Goal: Task Accomplishment & Management: Use online tool/utility

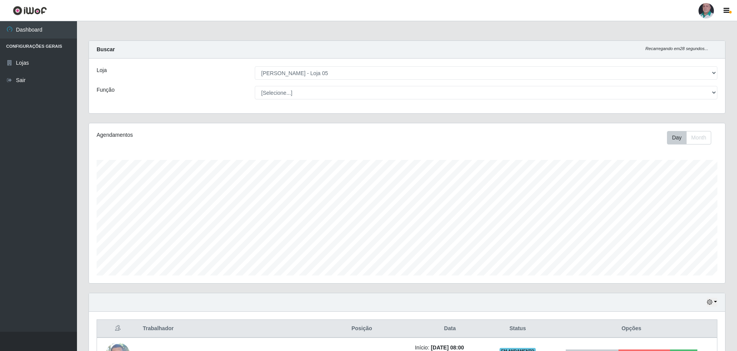
select select "252"
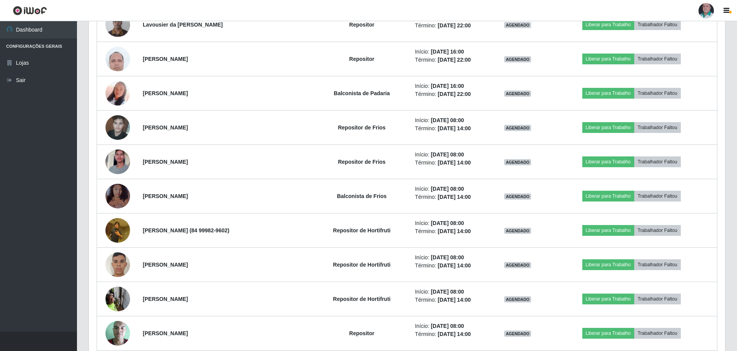
scroll to position [2636, 0]
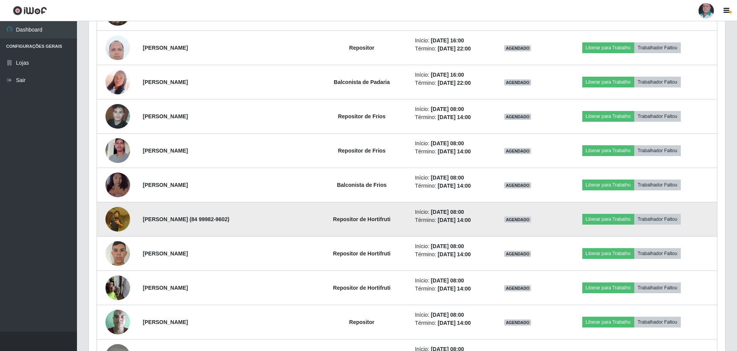
click at [119, 214] on img at bounding box center [117, 218] width 25 height 33
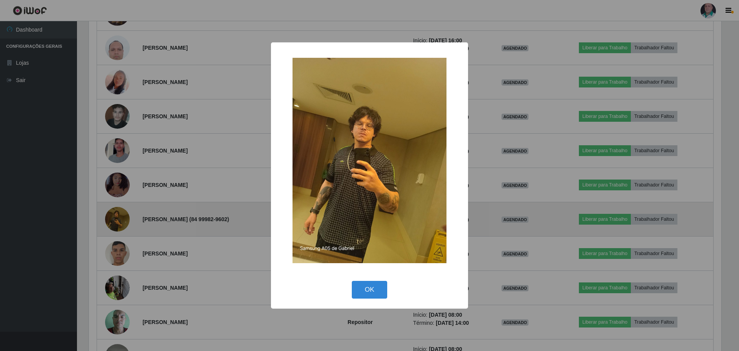
click at [119, 214] on div "× OK Cancel" at bounding box center [369, 175] width 739 height 351
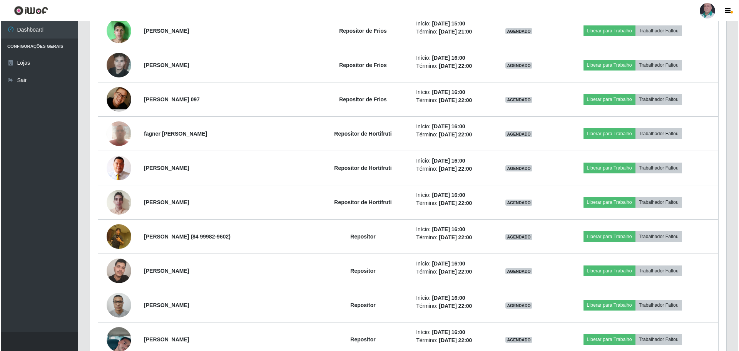
scroll to position [3098, 0]
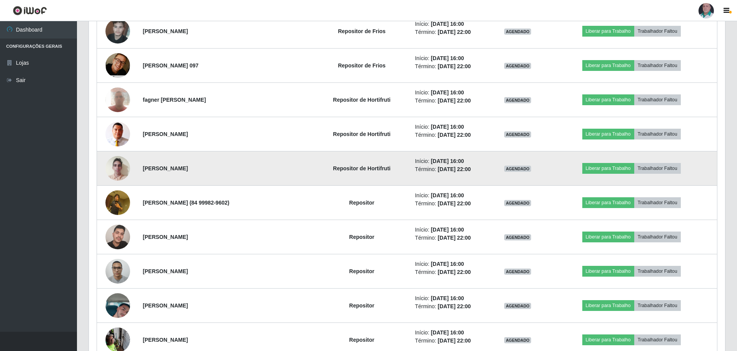
click at [110, 170] on img at bounding box center [117, 168] width 25 height 33
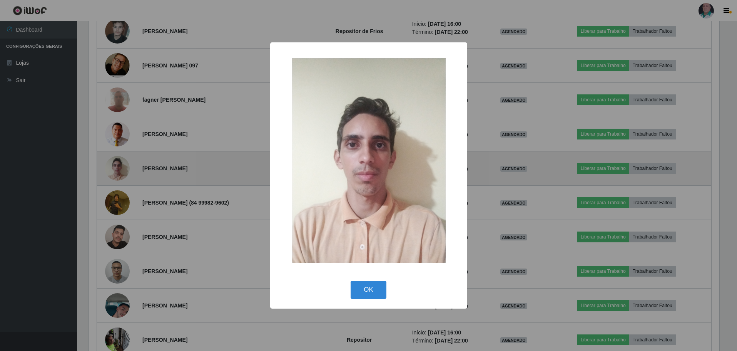
scroll to position [160, 632]
click at [110, 170] on div "× OK Cancel" at bounding box center [369, 175] width 739 height 351
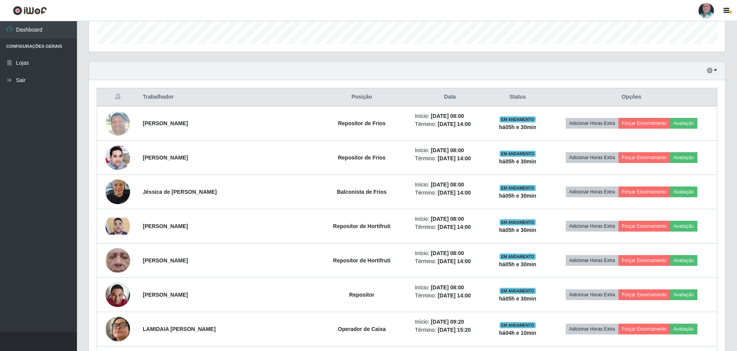
scroll to position [231, 0]
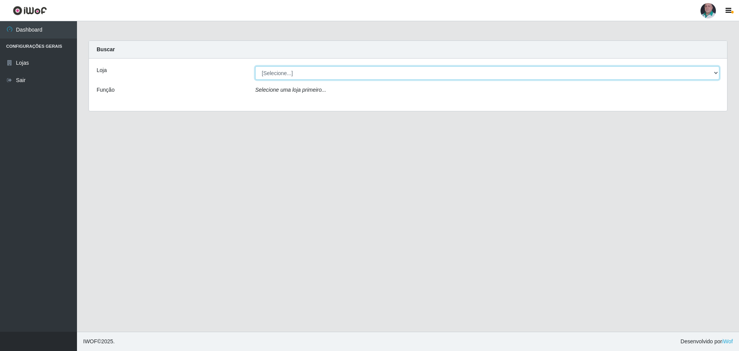
click at [390, 76] on select "[Selecione...] Mar Vermelho - Loja 05" at bounding box center [487, 72] width 464 height 13
select select "252"
click at [255, 66] on select "[Selecione...] Mar Vermelho - Loja 05" at bounding box center [487, 72] width 464 height 13
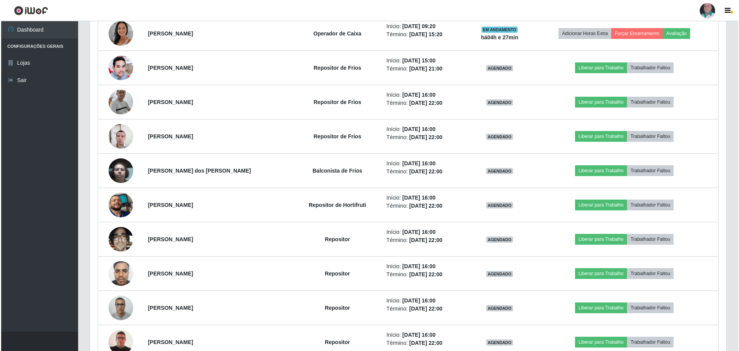
scroll to position [654, 0]
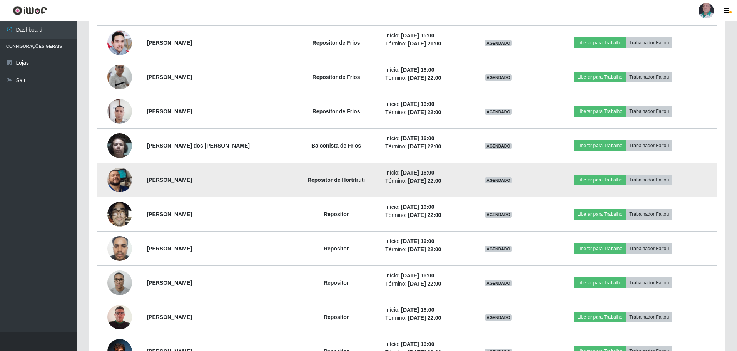
click at [116, 182] on img at bounding box center [119, 179] width 25 height 55
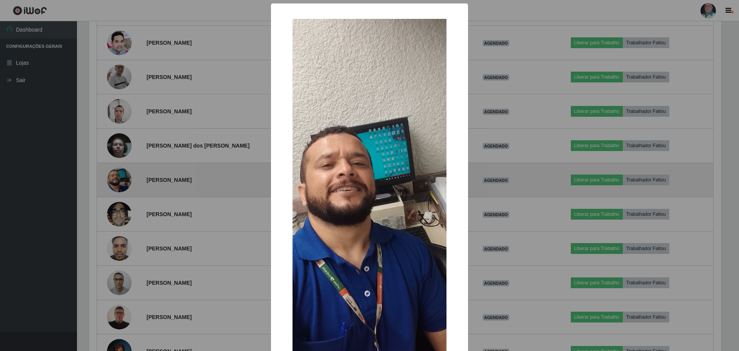
scroll to position [160, 632]
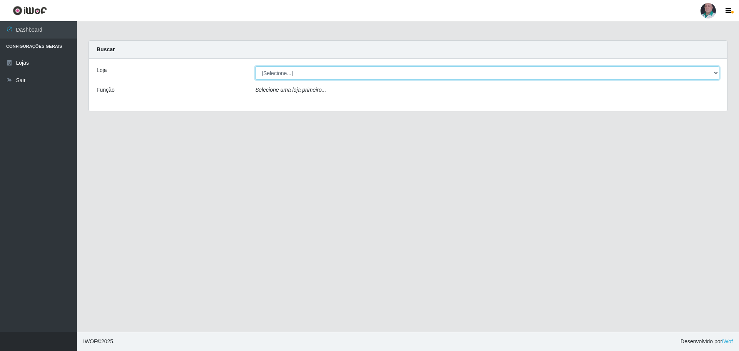
click at [354, 71] on select "[Selecione...] Mar Vermelho - Loja 05" at bounding box center [487, 72] width 464 height 13
select select "252"
click at [255, 66] on select "[Selecione...] Mar Vermelho - Loja 05" at bounding box center [487, 72] width 464 height 13
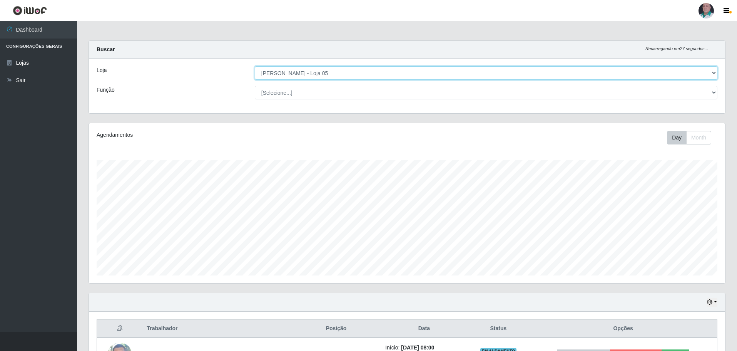
scroll to position [160, 636]
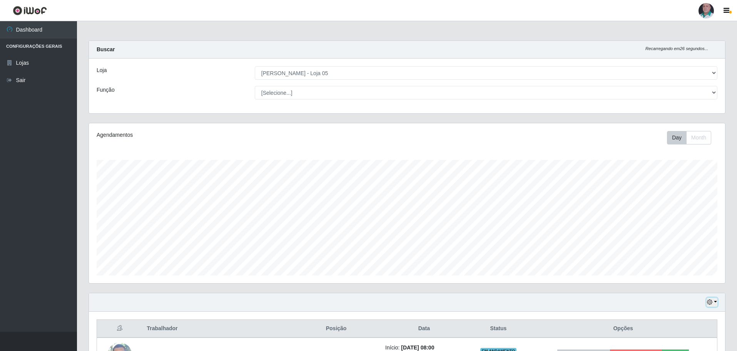
click at [716, 300] on button "button" at bounding box center [712, 302] width 11 height 9
click at [688, 274] on button "1 Semana" at bounding box center [686, 273] width 61 height 16
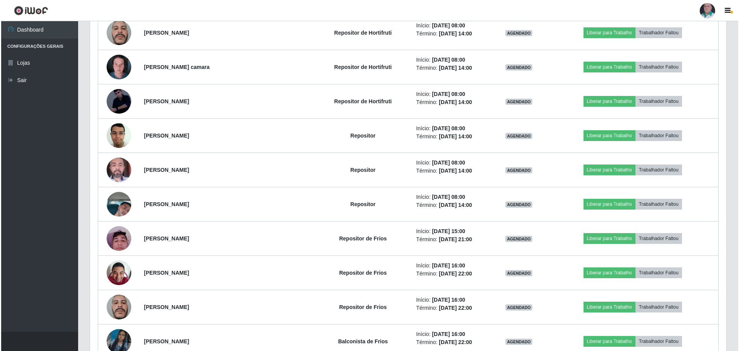
scroll to position [3988, 0]
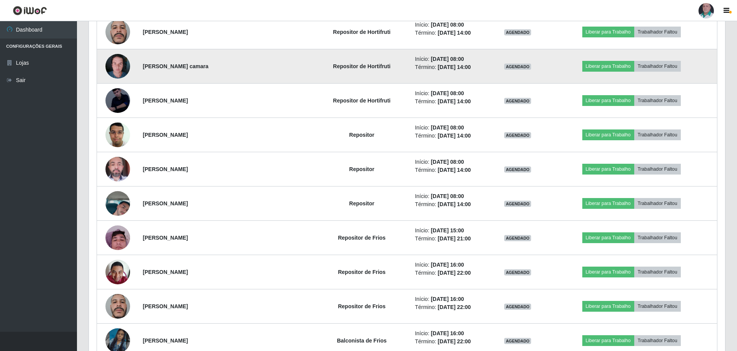
click at [115, 69] on img at bounding box center [117, 66] width 25 height 33
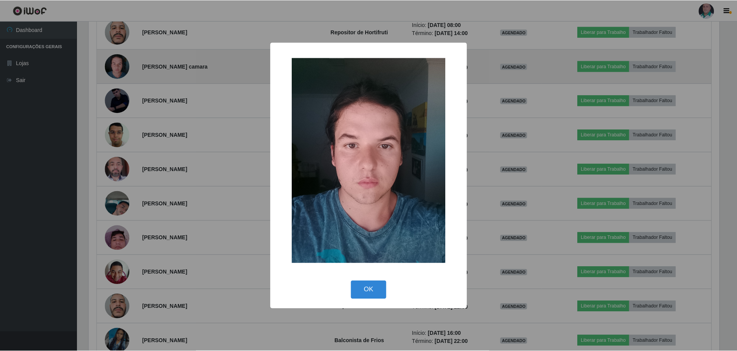
scroll to position [160, 632]
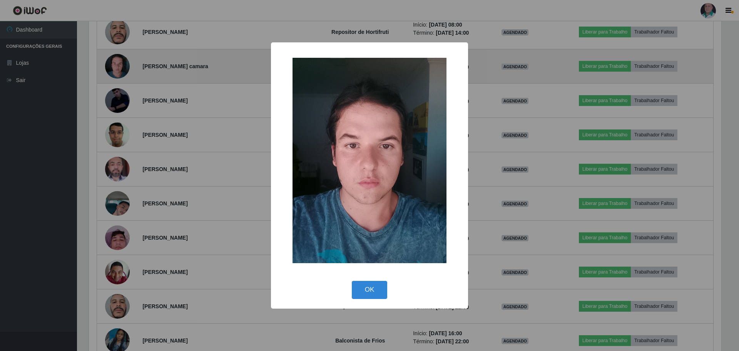
click at [115, 69] on div "× OK Cancel" at bounding box center [369, 175] width 739 height 351
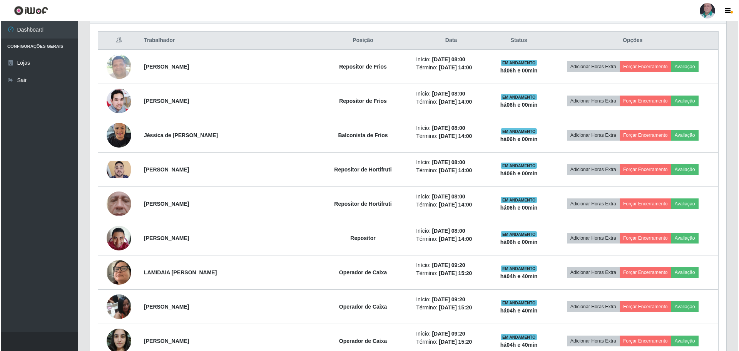
scroll to position [269, 0]
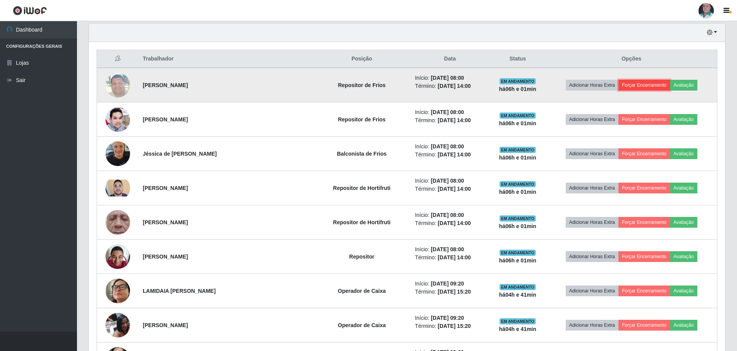
click at [627, 86] on button "Forçar Encerramento" at bounding box center [645, 85] width 52 height 11
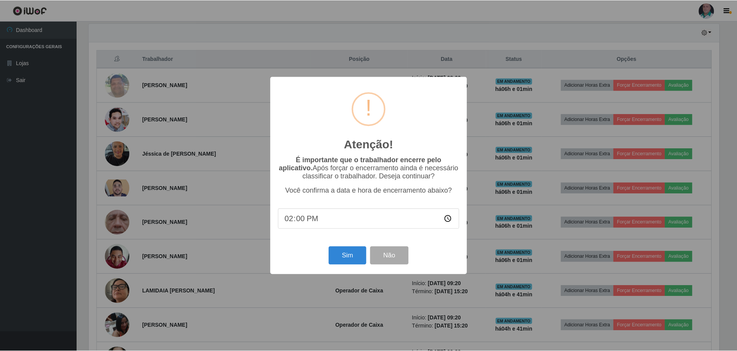
scroll to position [160, 632]
click at [348, 256] on button "Sim" at bounding box center [347, 255] width 37 height 18
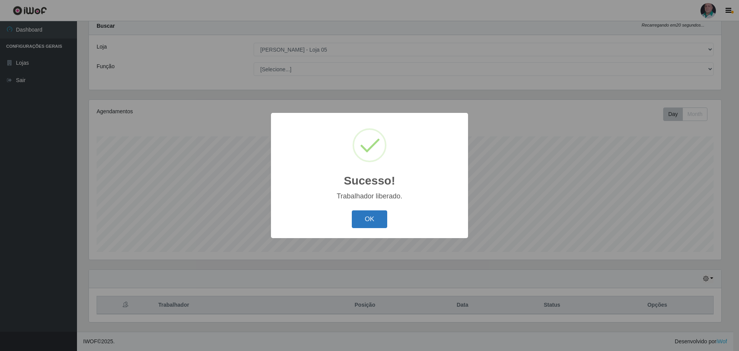
click at [356, 213] on button "OK" at bounding box center [370, 219] width 36 height 18
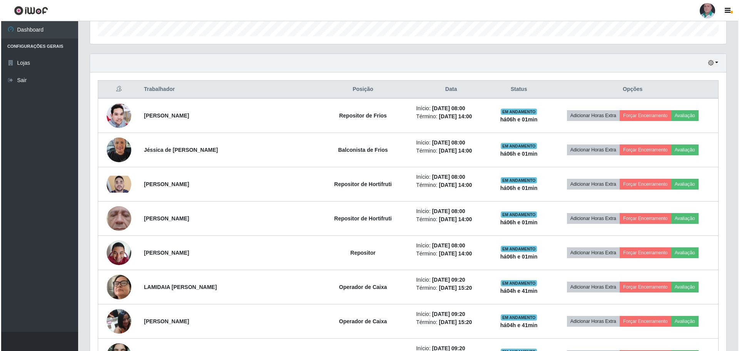
scroll to position [254, 0]
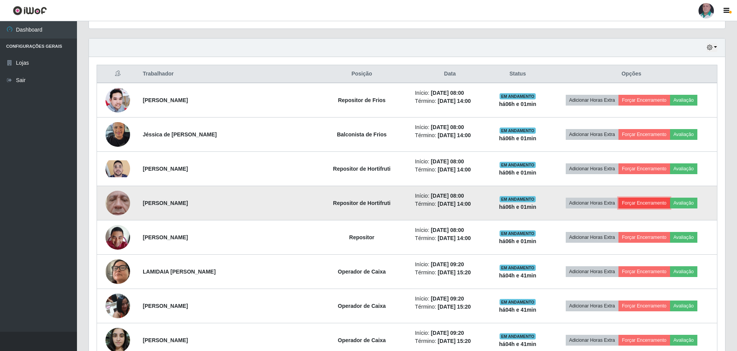
click at [631, 202] on button "Forçar Encerramento" at bounding box center [645, 202] width 52 height 11
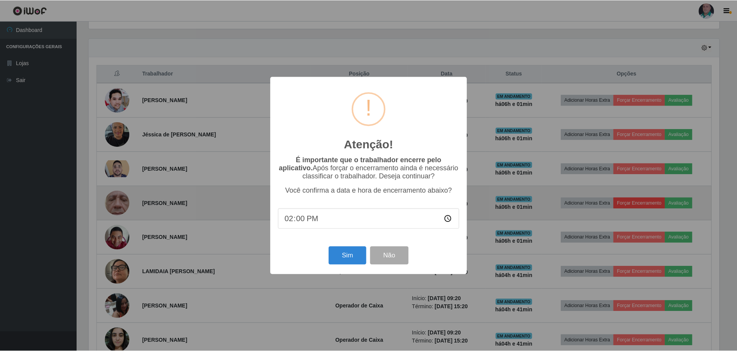
scroll to position [160, 632]
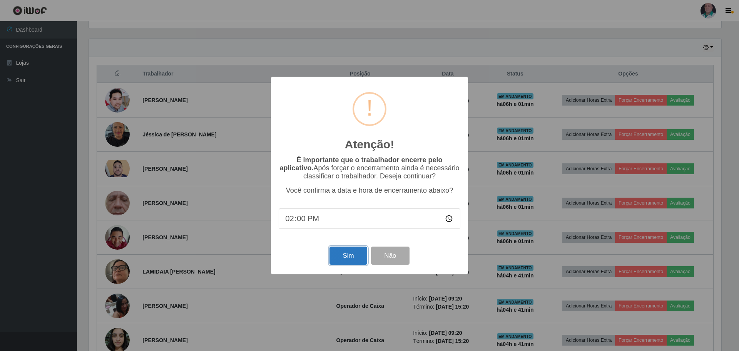
click at [339, 261] on button "Sim" at bounding box center [347, 255] width 37 height 18
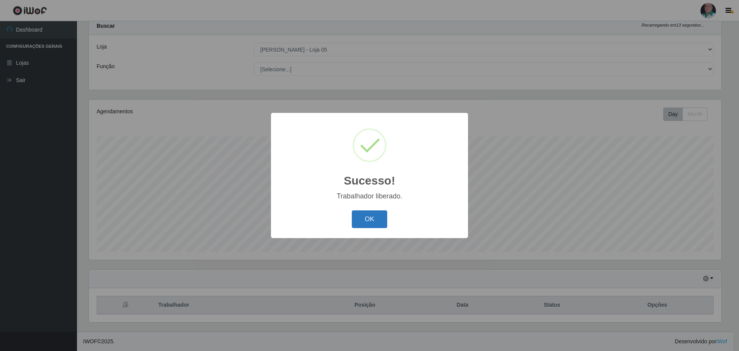
click at [371, 214] on button "OK" at bounding box center [370, 219] width 36 height 18
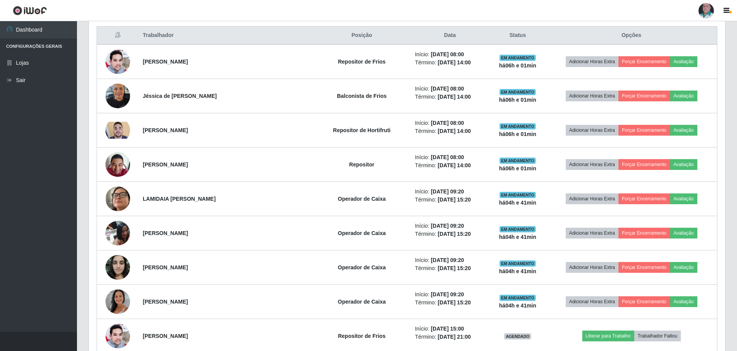
scroll to position [216, 0]
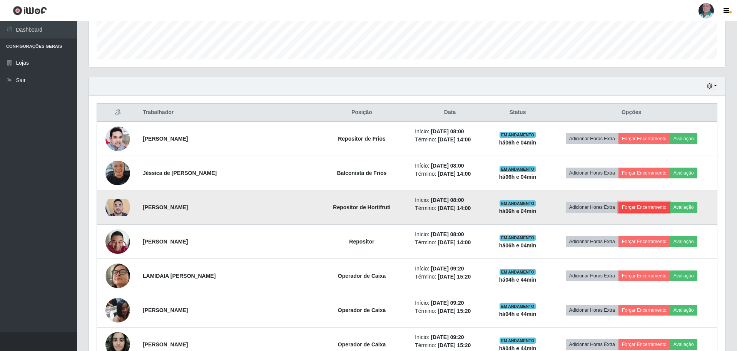
click at [636, 205] on button "Forçar Encerramento" at bounding box center [645, 207] width 52 height 11
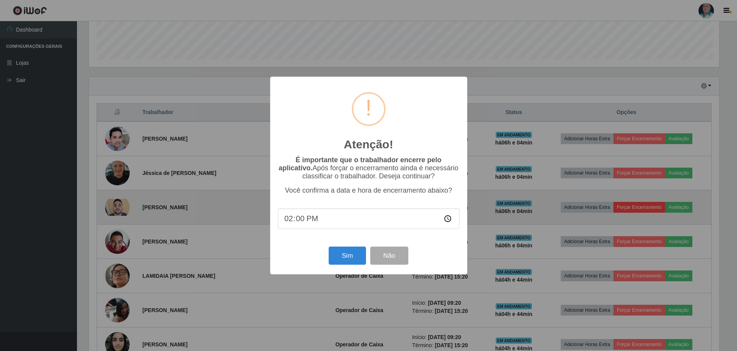
scroll to position [160, 632]
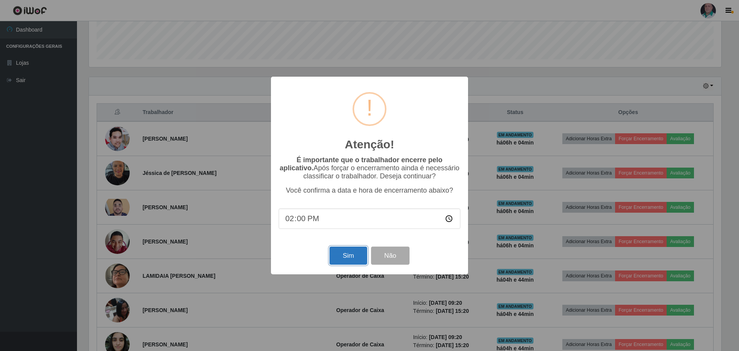
click at [350, 254] on button "Sim" at bounding box center [347, 255] width 37 height 18
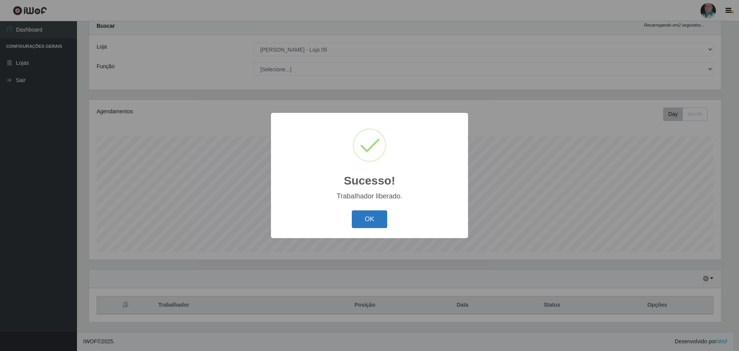
click at [363, 223] on button "OK" at bounding box center [370, 219] width 36 height 18
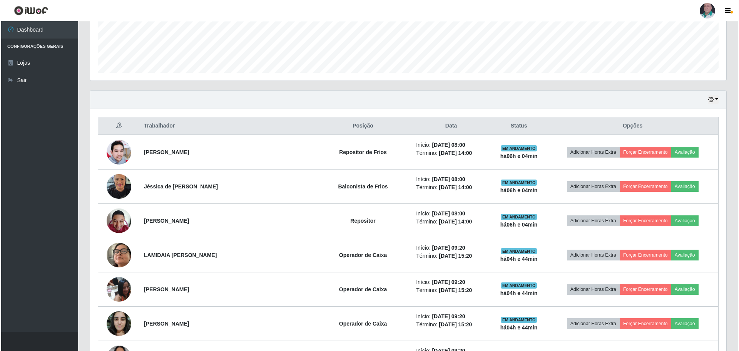
scroll to position [216, 0]
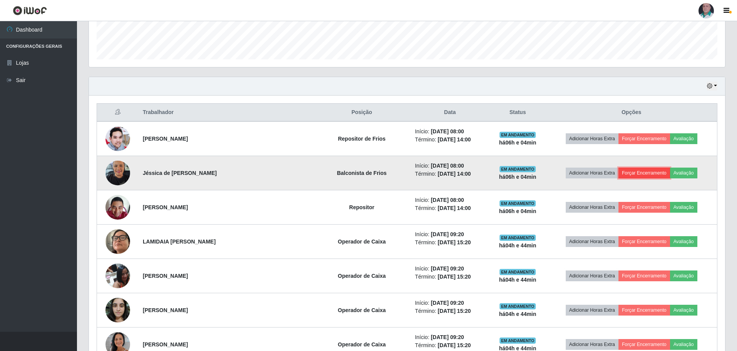
click at [635, 174] on button "Forçar Encerramento" at bounding box center [645, 172] width 52 height 11
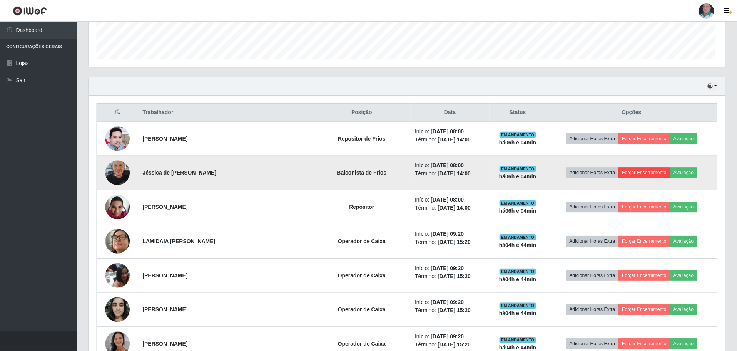
scroll to position [160, 632]
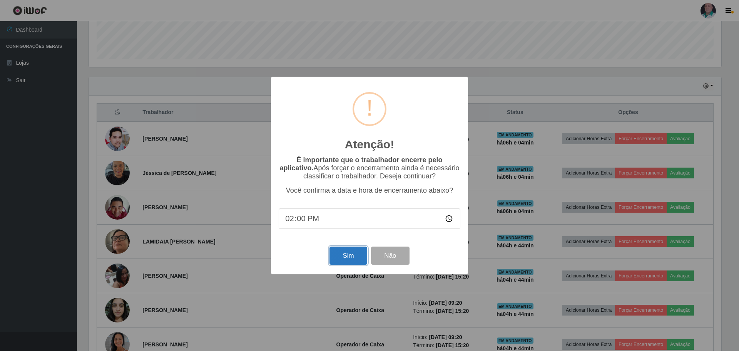
click at [341, 256] on button "Sim" at bounding box center [347, 255] width 37 height 18
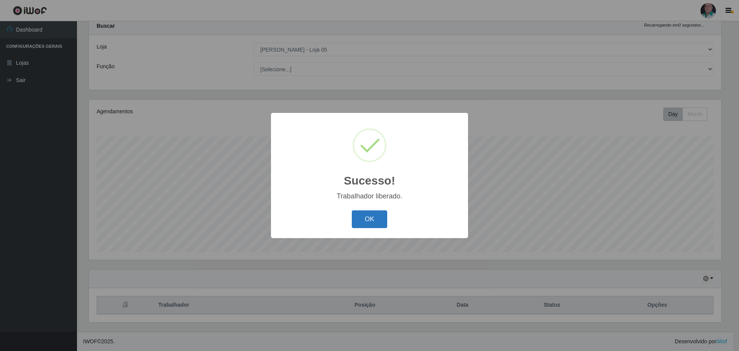
click at [366, 224] on button "OK" at bounding box center [370, 219] width 36 height 18
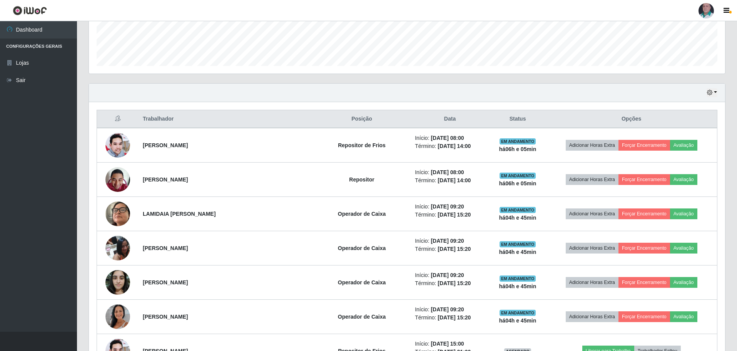
scroll to position [216, 0]
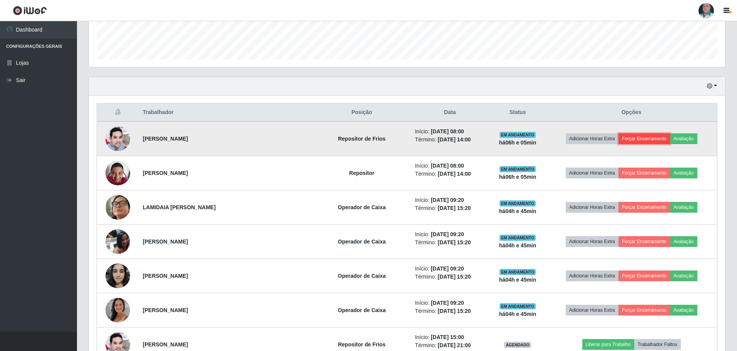
click at [634, 140] on button "Forçar Encerramento" at bounding box center [645, 138] width 52 height 11
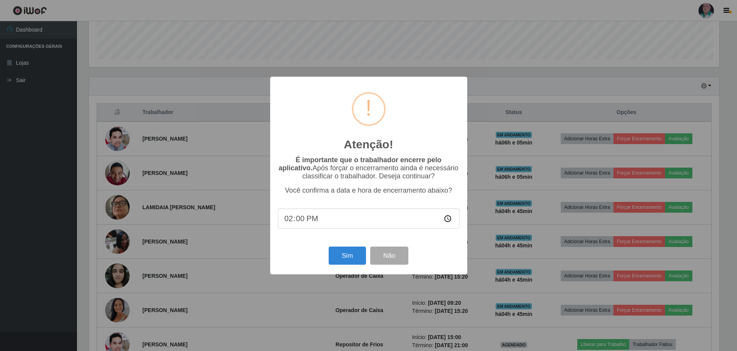
scroll to position [160, 632]
click at [358, 261] on button "Sim" at bounding box center [347, 255] width 37 height 18
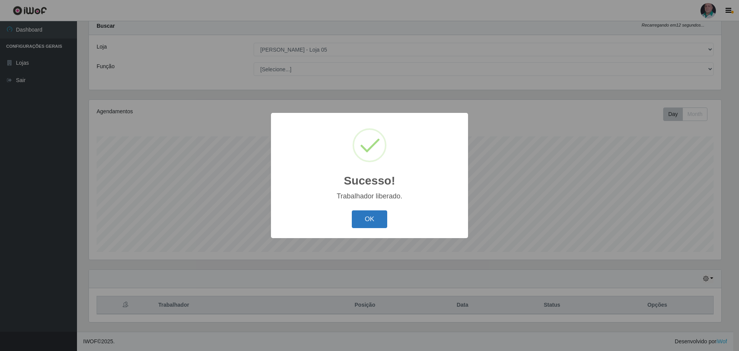
click at [365, 219] on button "OK" at bounding box center [370, 219] width 36 height 18
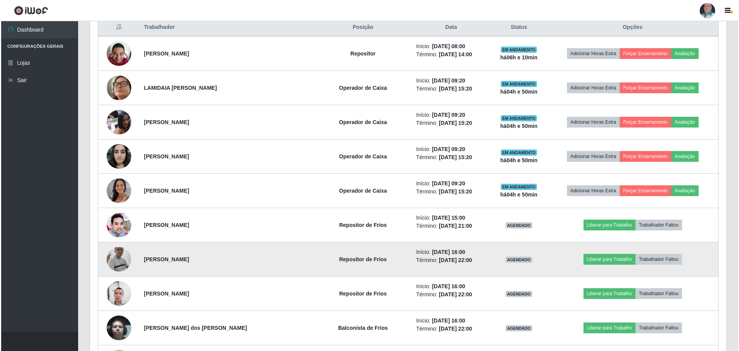
scroll to position [254, 0]
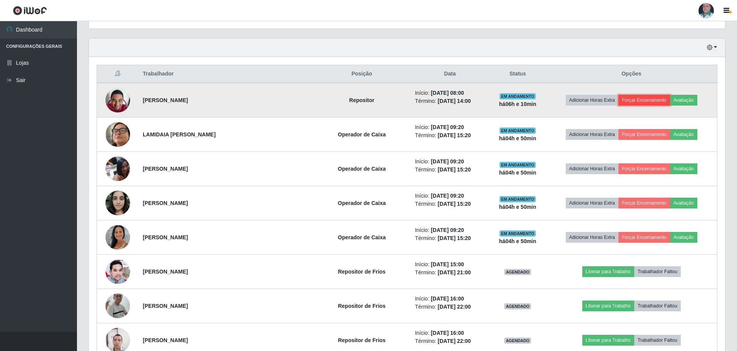
click at [636, 100] on button "Forçar Encerramento" at bounding box center [645, 100] width 52 height 11
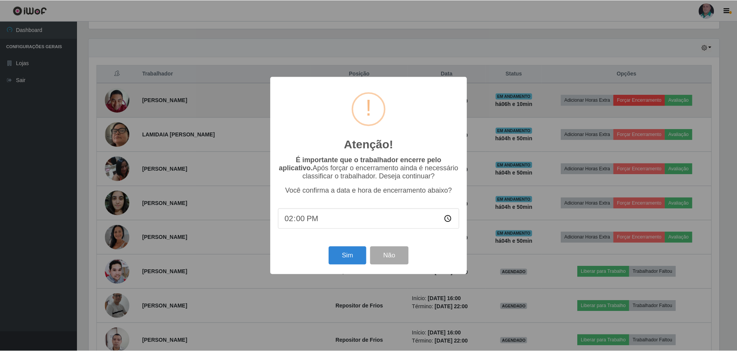
scroll to position [160, 632]
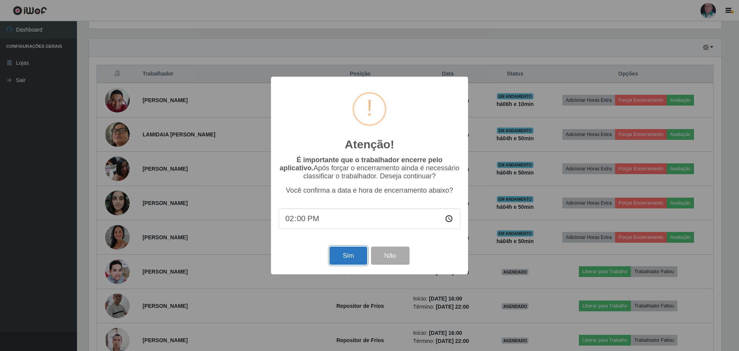
click at [347, 253] on button "Sim" at bounding box center [347, 255] width 37 height 18
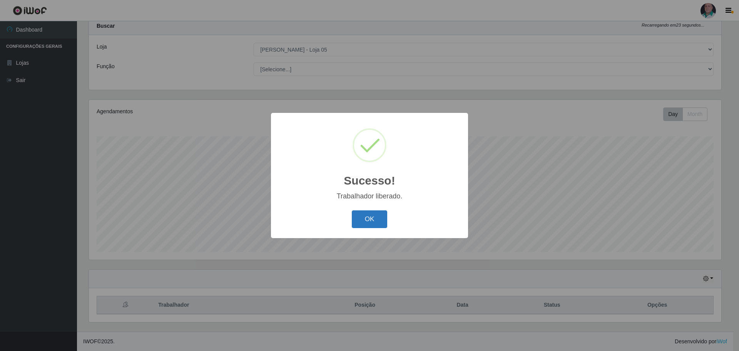
click at [365, 215] on button "OK" at bounding box center [370, 219] width 36 height 18
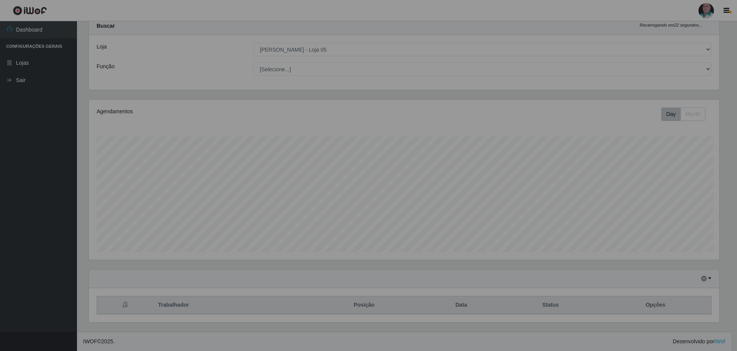
scroll to position [160, 636]
